Goal: Task Accomplishment & Management: Manage account settings

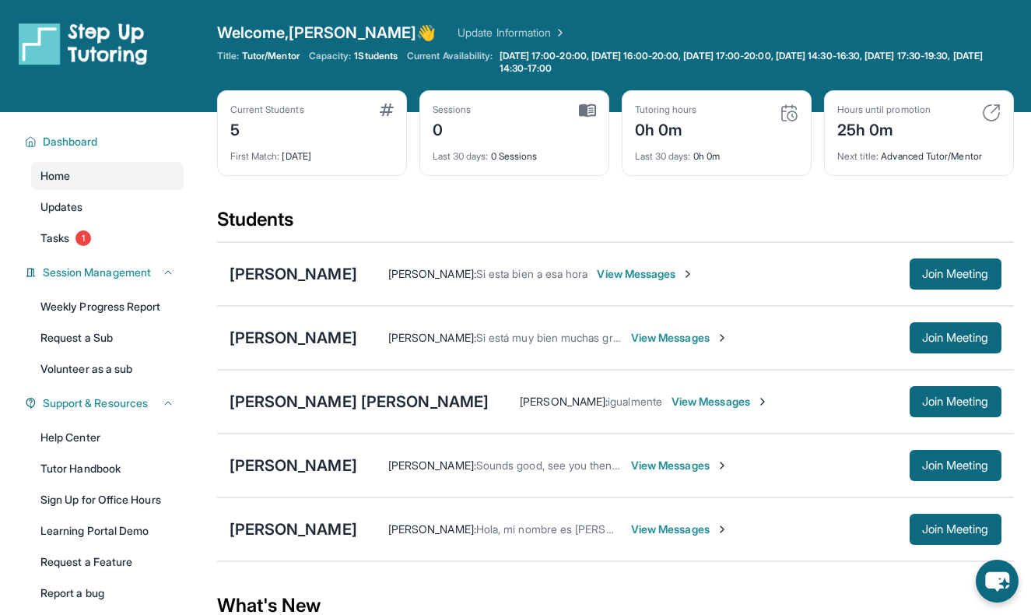
drag, startPoint x: 0, startPoint y: 0, endPoint x: 270, endPoint y: 404, distance: 485.9
click at [270, 404] on div "[PERSON_NAME] [PERSON_NAME]" at bounding box center [360, 402] width 260 height 22
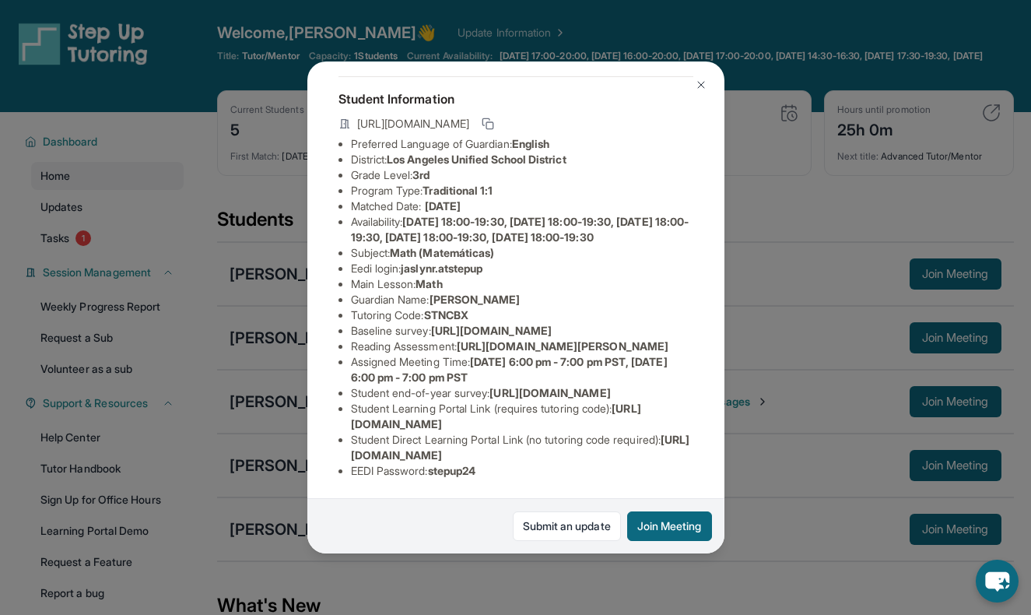
scroll to position [200, 1]
click at [588, 523] on link "Submit an update" at bounding box center [567, 526] width 108 height 30
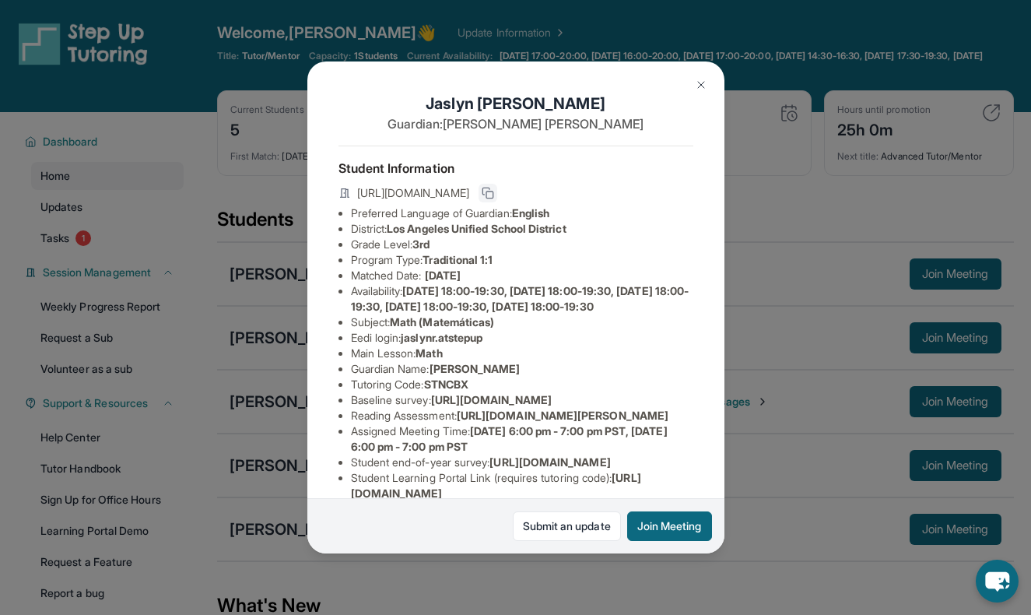
click at [494, 195] on icon at bounding box center [488, 193] width 12 height 12
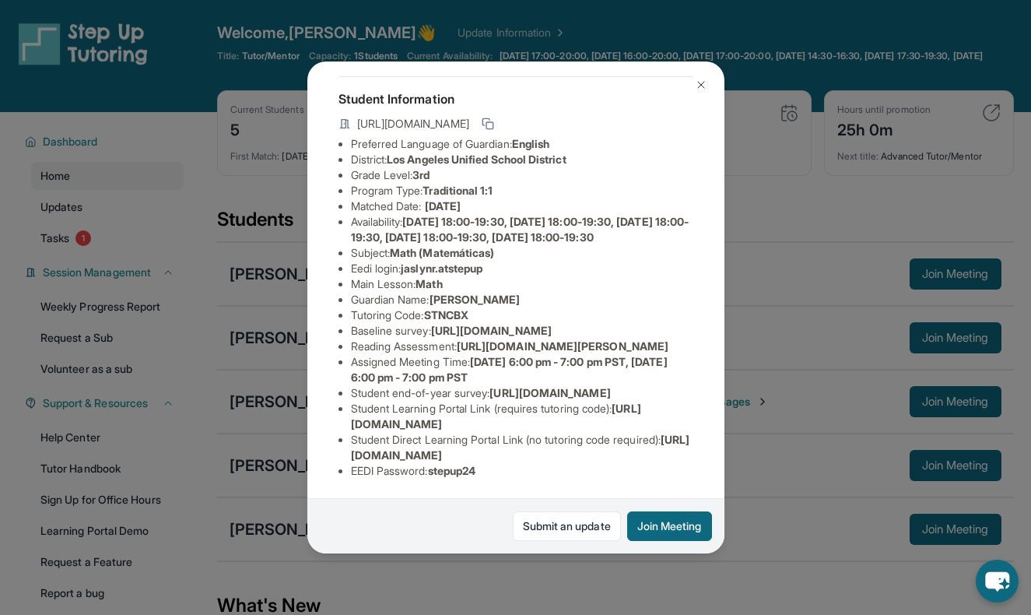
scroll to position [146, 1]
click at [452, 308] on span "STNCBX" at bounding box center [446, 314] width 44 height 13
click at [453, 308] on span "STNCBX" at bounding box center [446, 314] width 44 height 13
copy span "STNCBX"
click at [515, 307] on li "Tutoring Code : STNCBX" at bounding box center [522, 315] width 342 height 16
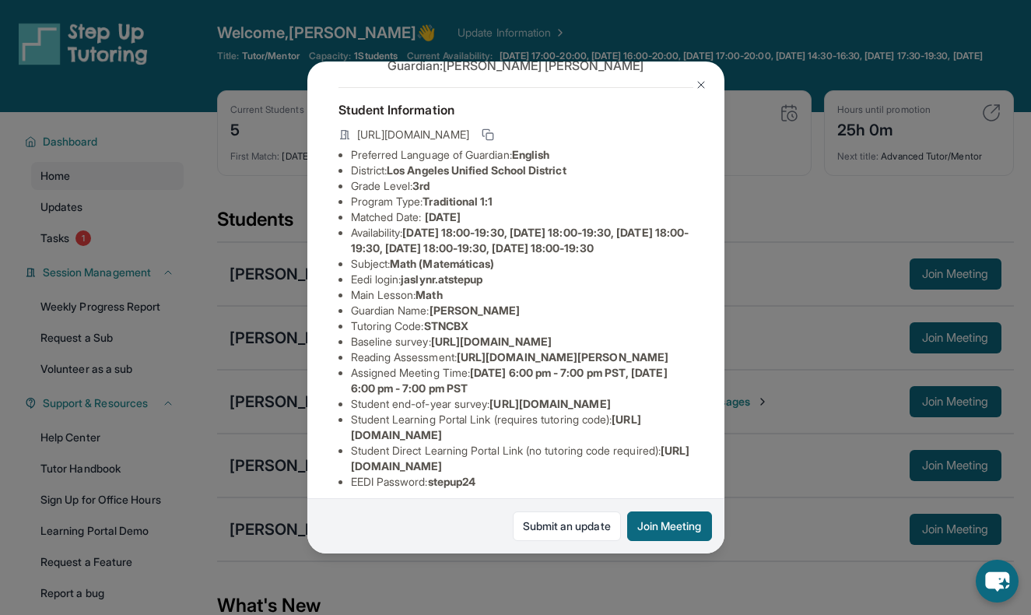
scroll to position [0, 1]
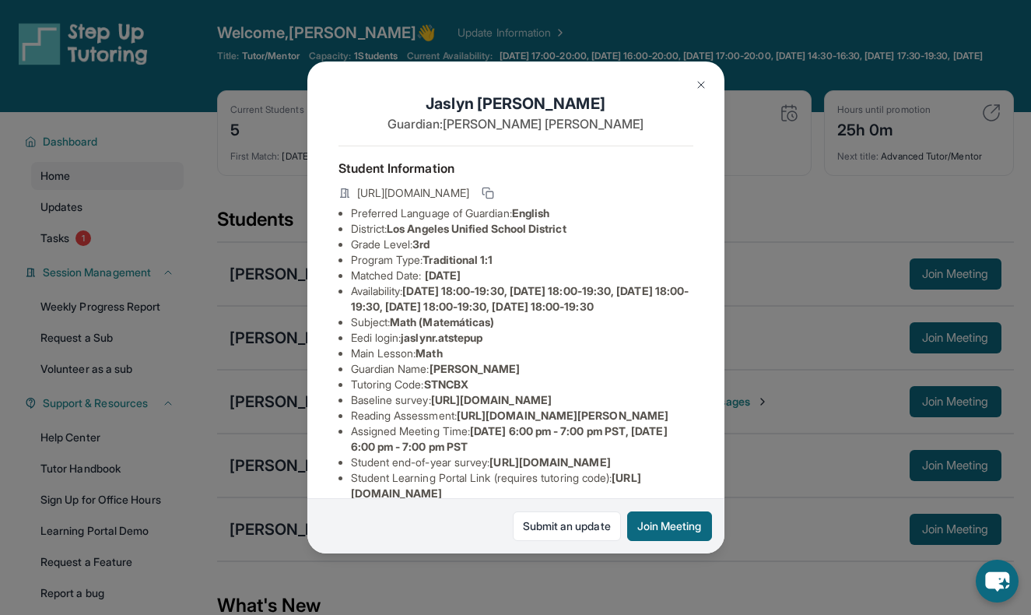
click at [701, 86] on img at bounding box center [701, 85] width 12 height 12
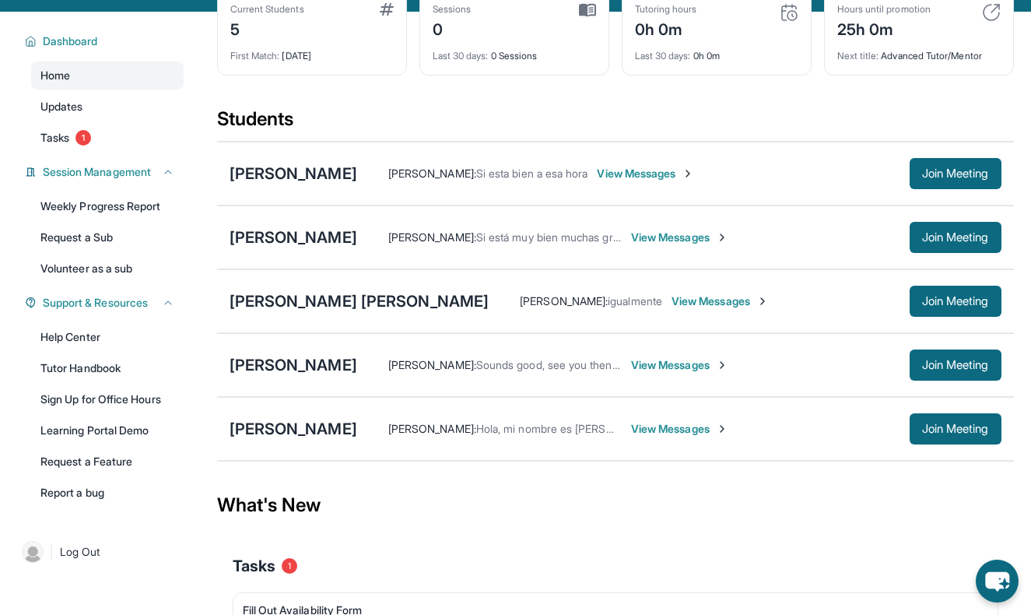
scroll to position [0, 0]
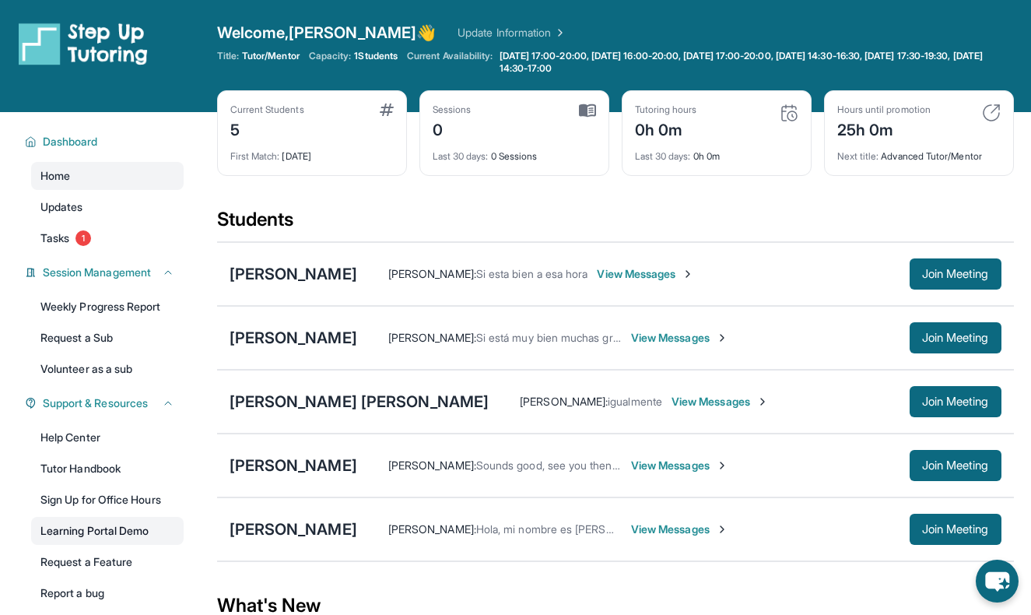
click at [129, 532] on link "Learning Portal Demo" at bounding box center [107, 531] width 153 height 28
click at [272, 405] on div "[PERSON_NAME] [PERSON_NAME]" at bounding box center [360, 402] width 260 height 22
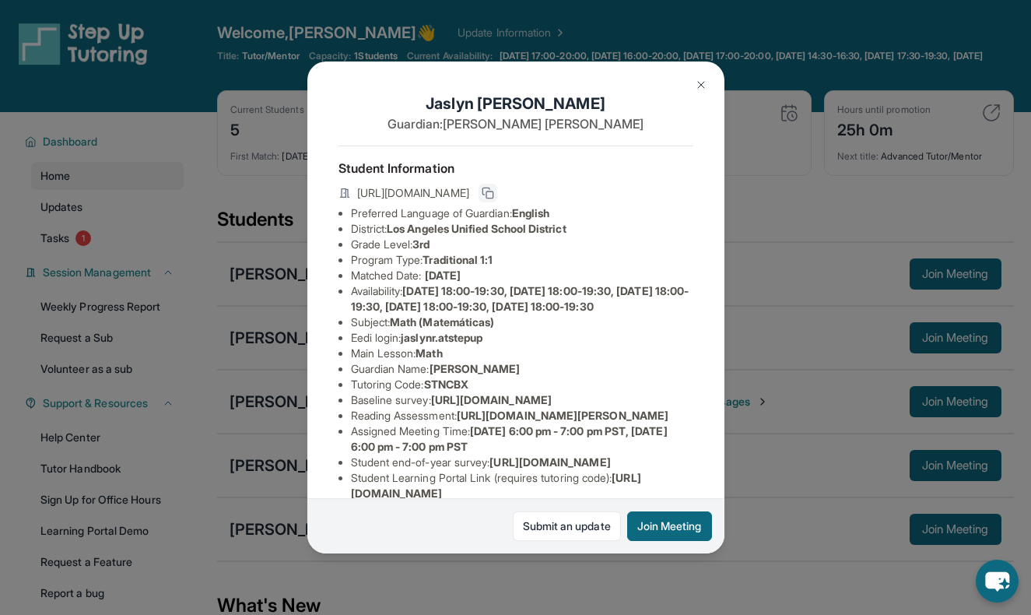
click at [494, 190] on icon at bounding box center [488, 193] width 12 height 12
click at [698, 85] on img at bounding box center [701, 85] width 12 height 12
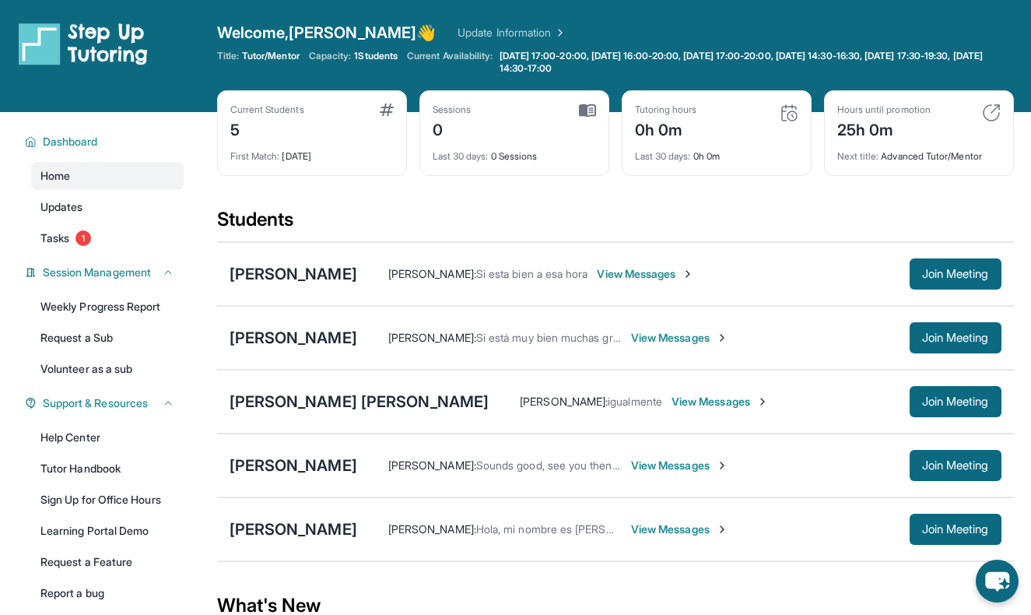
click at [619, 240] on div "Students" at bounding box center [615, 224] width 797 height 34
